Goal: Information Seeking & Learning: Learn about a topic

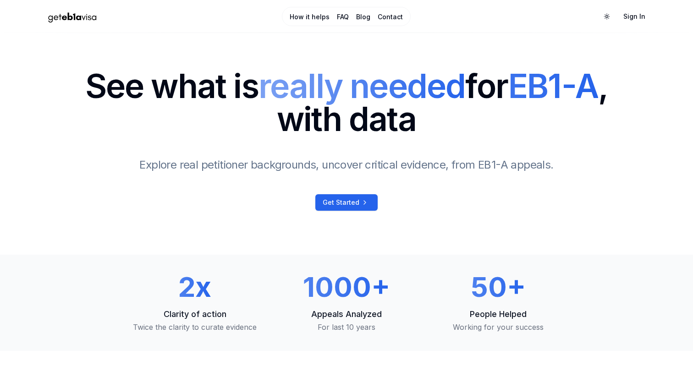
click at [308, 169] on span "Explore real petitioner backgrounds, uncover critical evidence, from EB1-A appe…" at bounding box center [346, 164] width 414 height 13
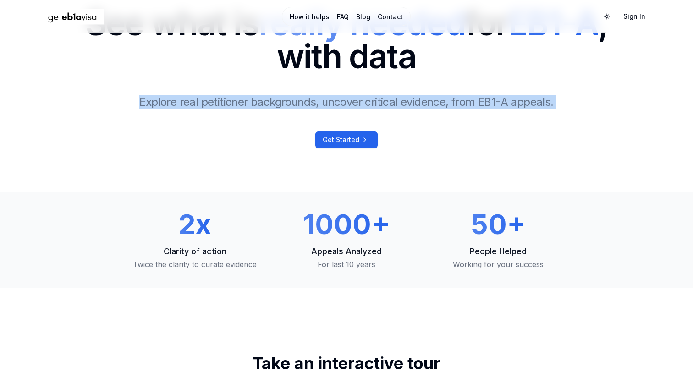
scroll to position [65, 0]
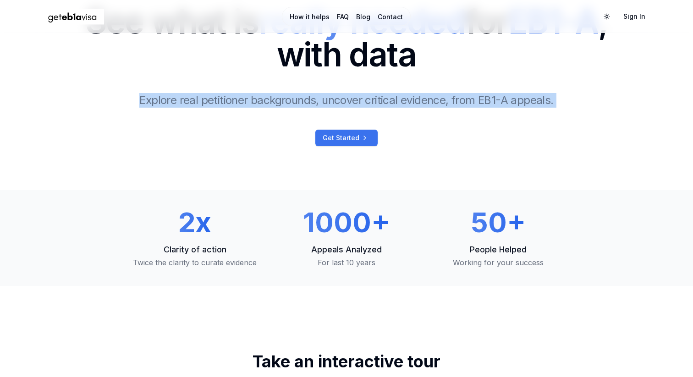
click at [350, 133] on link "Get Started" at bounding box center [347, 138] width 62 height 17
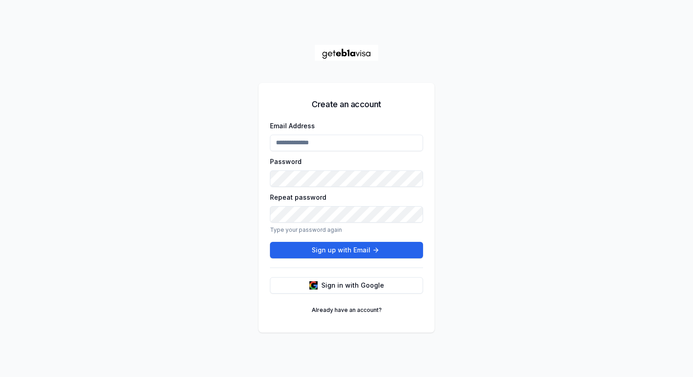
click at [325, 142] on input "Email Address" at bounding box center [346, 143] width 153 height 17
click at [349, 278] on button "Sign in with Google" at bounding box center [346, 285] width 153 height 17
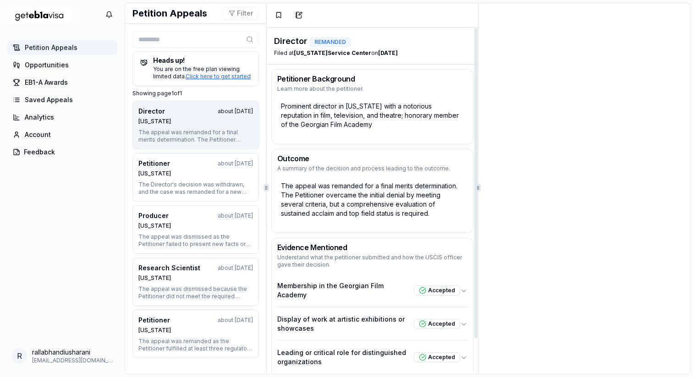
scroll to position [39, 0]
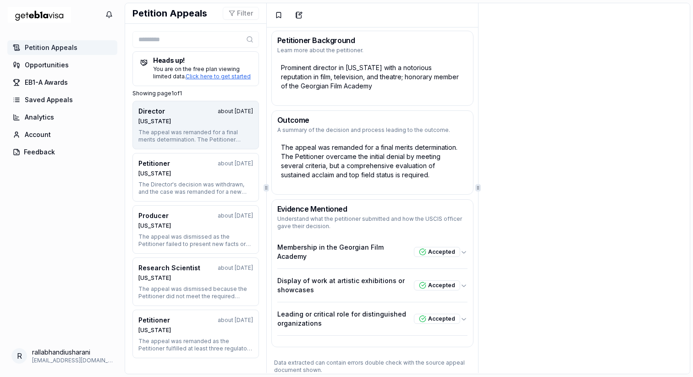
click at [77, 48] on link "Petition Appeals" at bounding box center [62, 47] width 110 height 15
click at [63, 58] on link "Opportunities" at bounding box center [62, 65] width 110 height 15
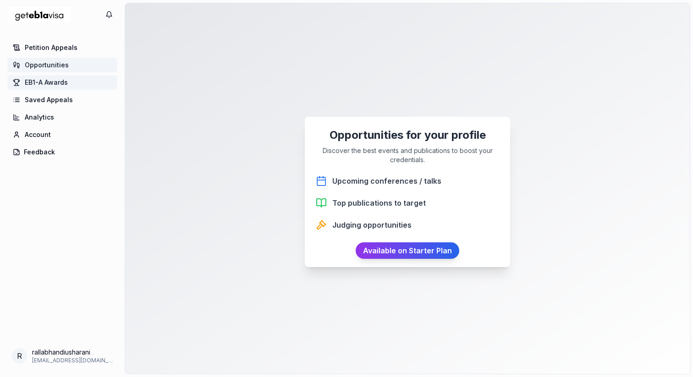
click at [65, 80] on span "EB1-A Awards" at bounding box center [46, 82] width 43 height 9
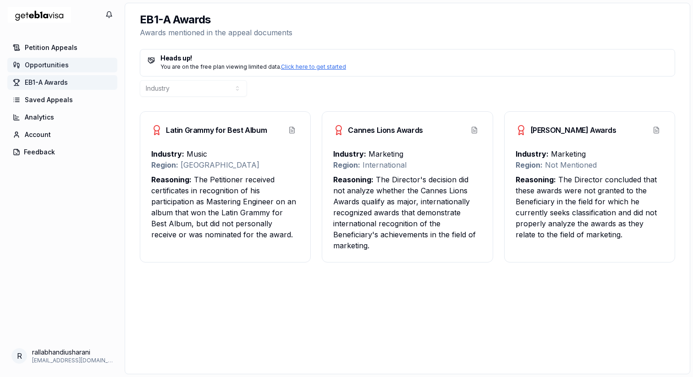
click at [63, 66] on span "Opportunities" at bounding box center [47, 65] width 44 height 9
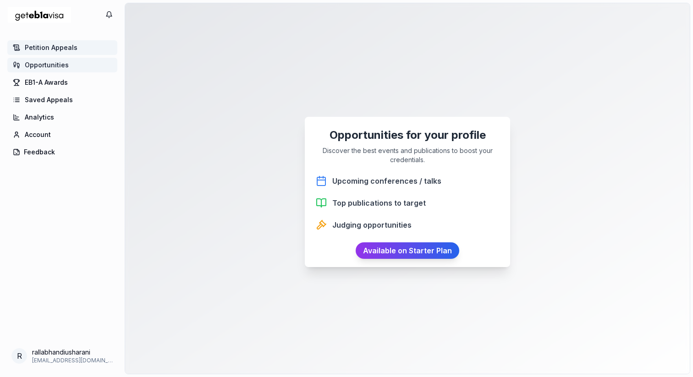
click at [72, 42] on link "Petition Appeals" at bounding box center [62, 47] width 110 height 15
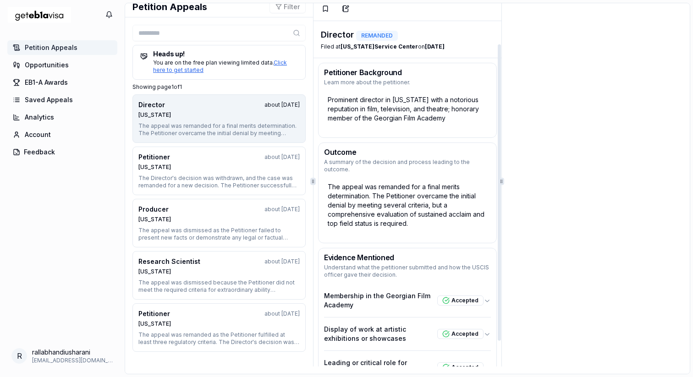
scroll to position [56, 0]
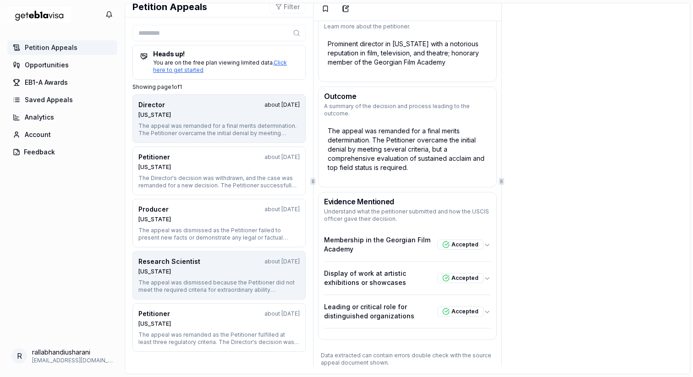
click at [191, 274] on div "[US_STATE]" at bounding box center [219, 271] width 161 height 7
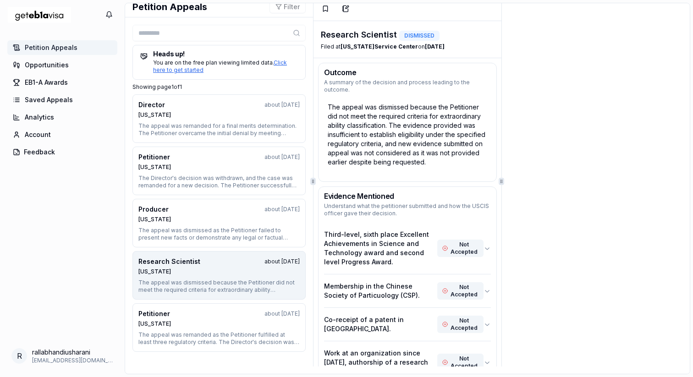
click at [191, 274] on div "[US_STATE]" at bounding box center [219, 271] width 161 height 7
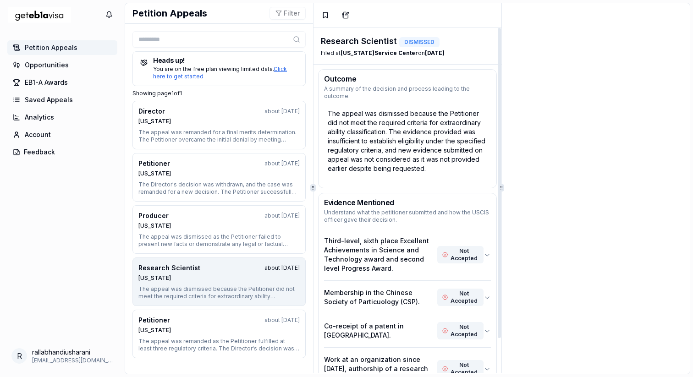
click at [376, 105] on div "The appeal was dismissed because the Petitioner did not meet the required crite…" at bounding box center [407, 141] width 167 height 72
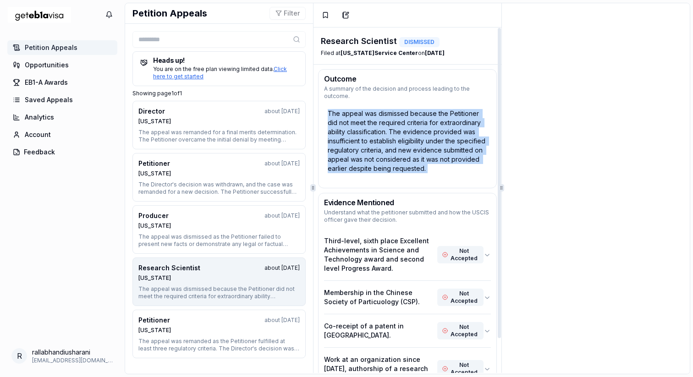
click at [376, 105] on div "The appeal was dismissed because the Petitioner did not meet the required crite…" at bounding box center [407, 141] width 167 height 72
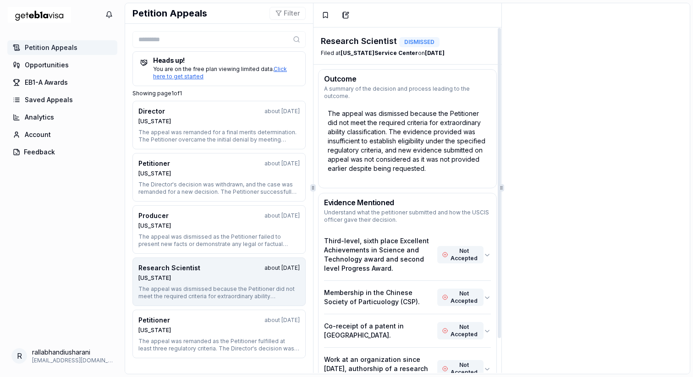
click at [376, 105] on div "The appeal was dismissed because the Petitioner did not meet the required crite…" at bounding box center [407, 141] width 167 height 72
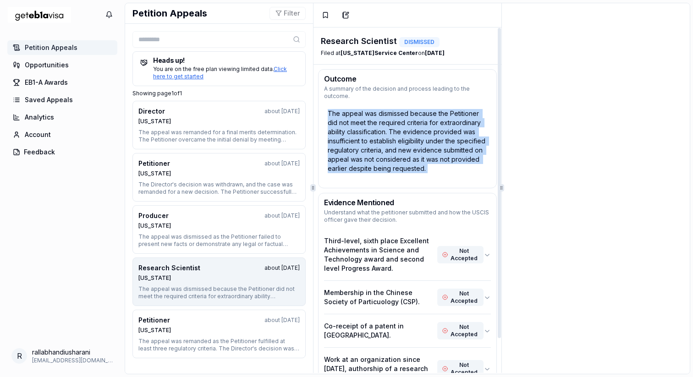
click at [376, 105] on div "The appeal was dismissed because the Petitioner did not meet the required crite…" at bounding box center [407, 141] width 167 height 72
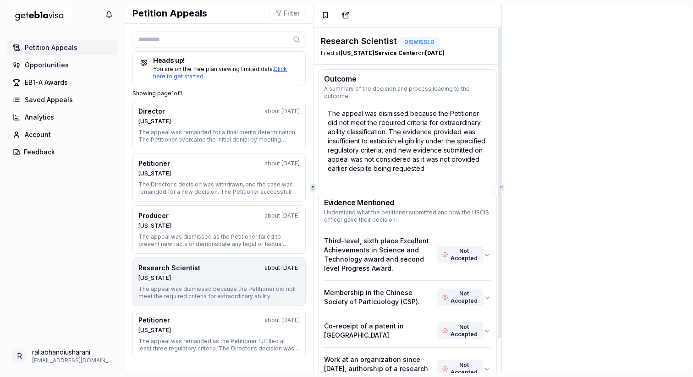
click at [376, 105] on div "The appeal was dismissed because the Petitioner did not meet the required crite…" at bounding box center [407, 141] width 167 height 72
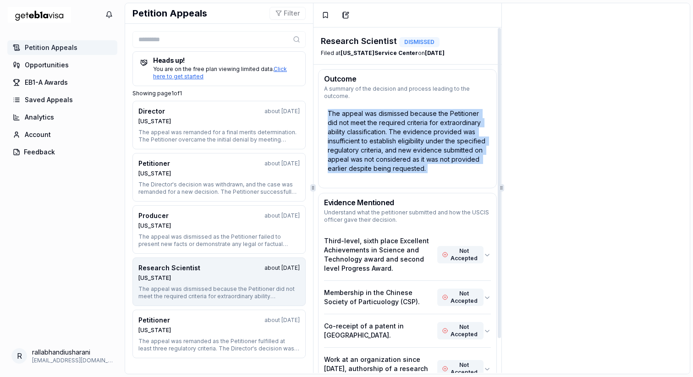
click at [376, 105] on div "The appeal was dismissed because the Petitioner did not meet the required crite…" at bounding box center [407, 141] width 167 height 72
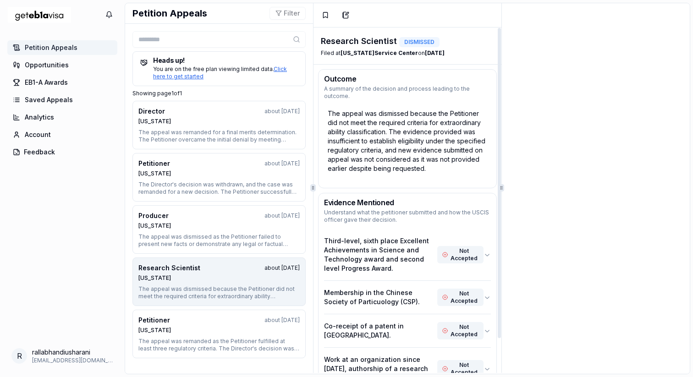
click at [368, 128] on div "The appeal was dismissed because the Petitioner did not meet the required crite…" at bounding box center [407, 141] width 167 height 72
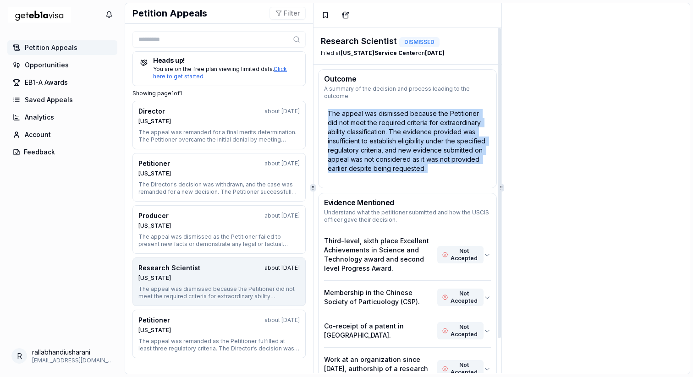
click at [368, 128] on div "The appeal was dismissed because the Petitioner did not meet the required crite…" at bounding box center [407, 141] width 167 height 72
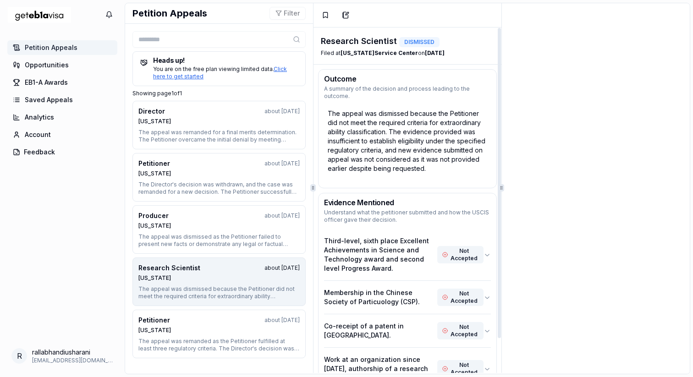
click at [389, 150] on div "The appeal was dismissed because the Petitioner did not meet the required crite…" at bounding box center [407, 141] width 167 height 72
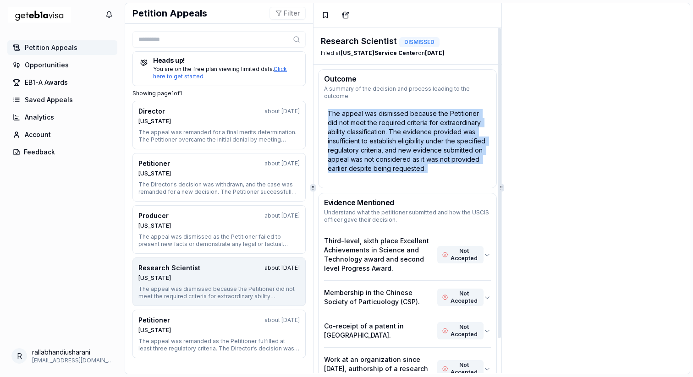
click at [389, 150] on div "The appeal was dismissed because the Petitioner did not meet the required crite…" at bounding box center [407, 141] width 167 height 72
